Goal: Information Seeking & Learning: Compare options

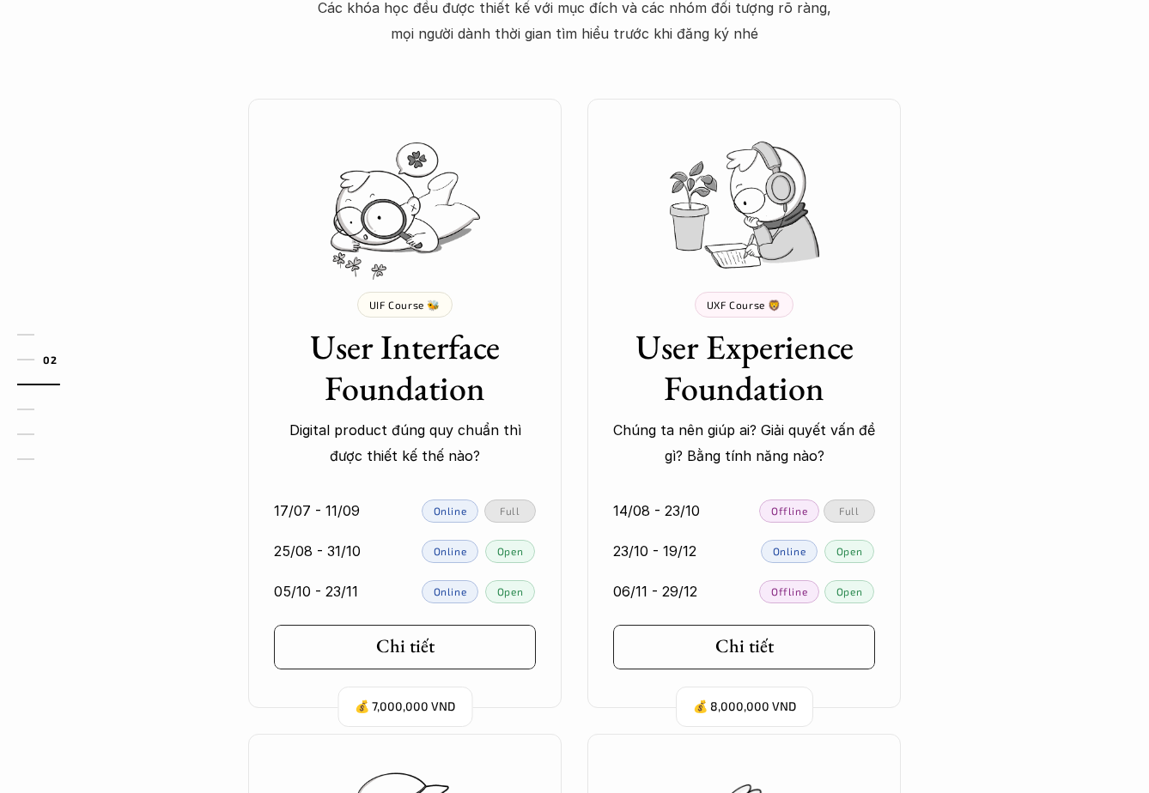
scroll to position [1531, 0]
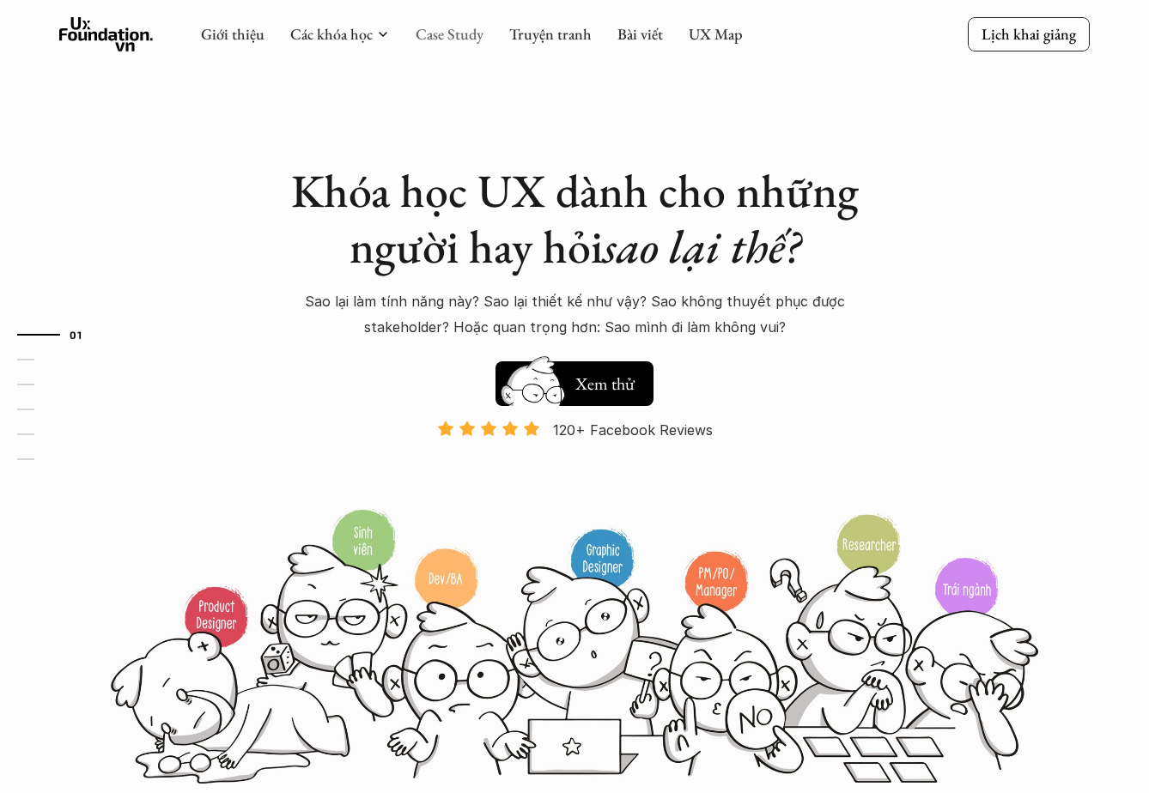
click at [458, 33] on link "Case Study" at bounding box center [450, 34] width 68 height 20
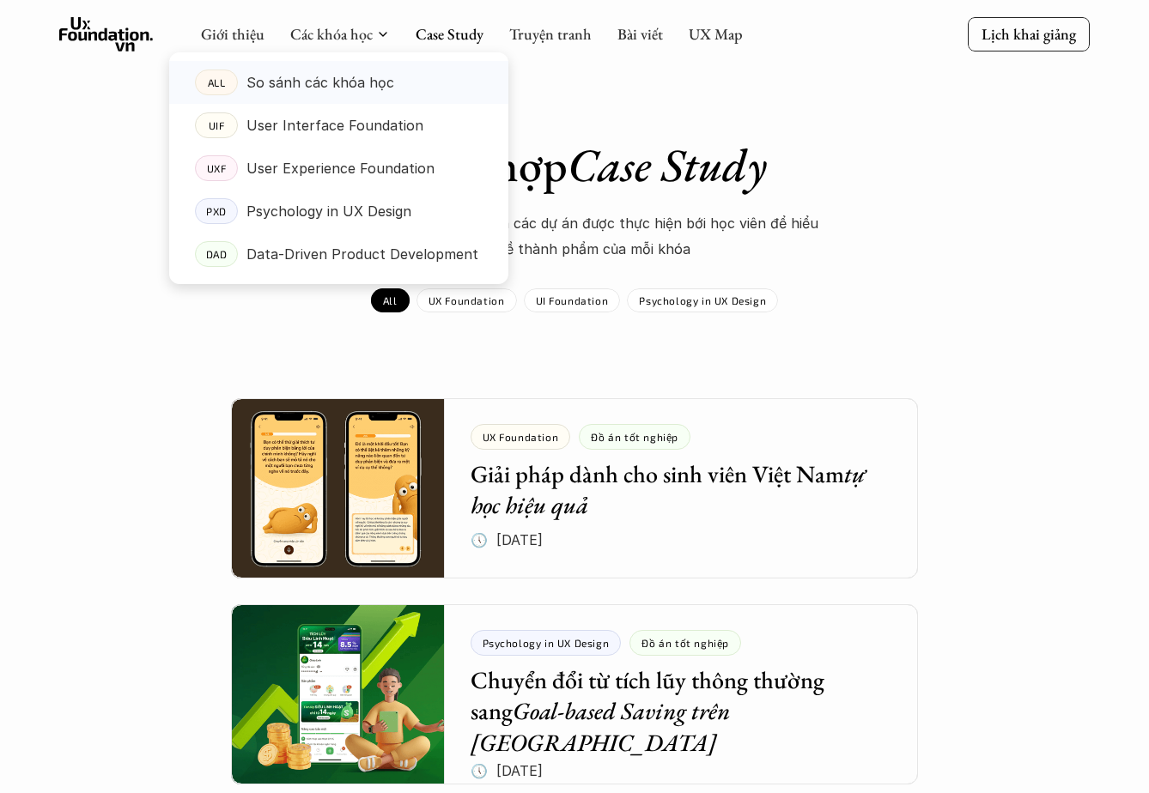
click at [320, 94] on p "So sánh các khóa học" at bounding box center [320, 83] width 148 height 26
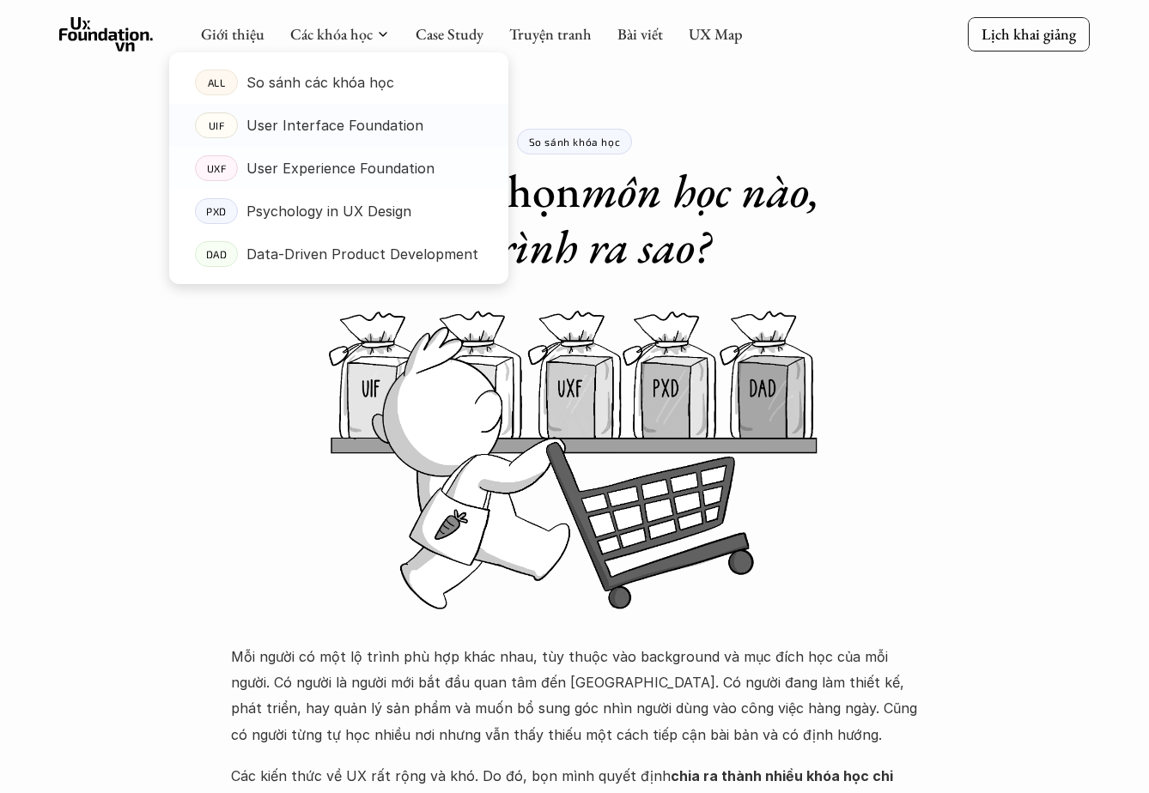
click at [334, 139] on link "UIF User Interface Foundation" at bounding box center [338, 125] width 339 height 43
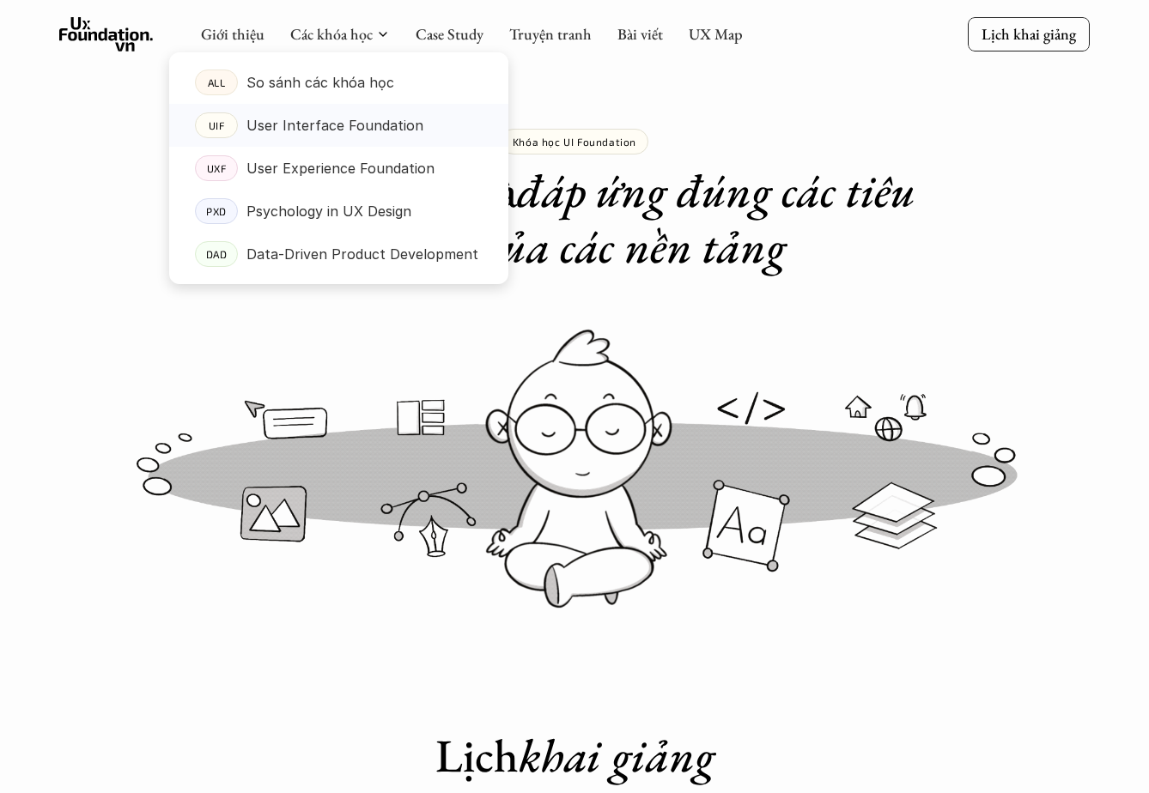
click at [354, 137] on p "User Interface Foundation" at bounding box center [334, 125] width 177 height 26
click at [343, 166] on p "User Experience Foundation" at bounding box center [340, 168] width 188 height 26
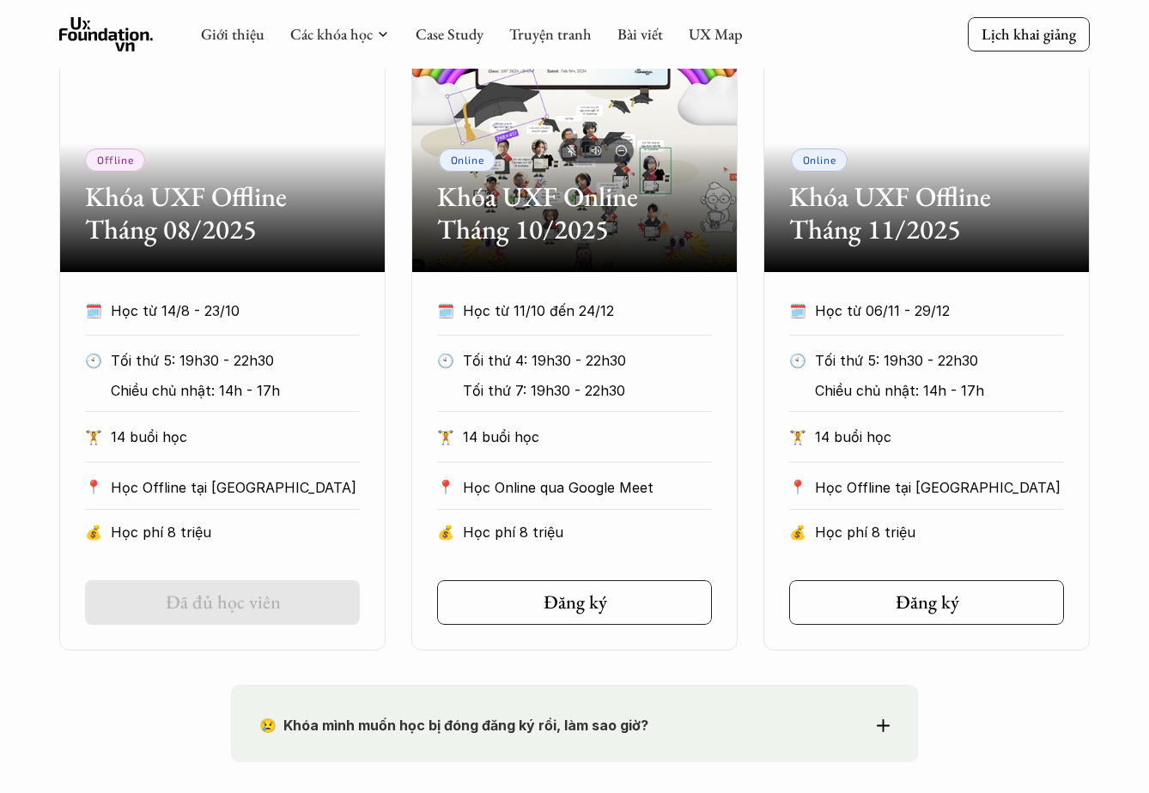
scroll to position [841, 0]
